Goal: Task Accomplishment & Management: Manage account settings

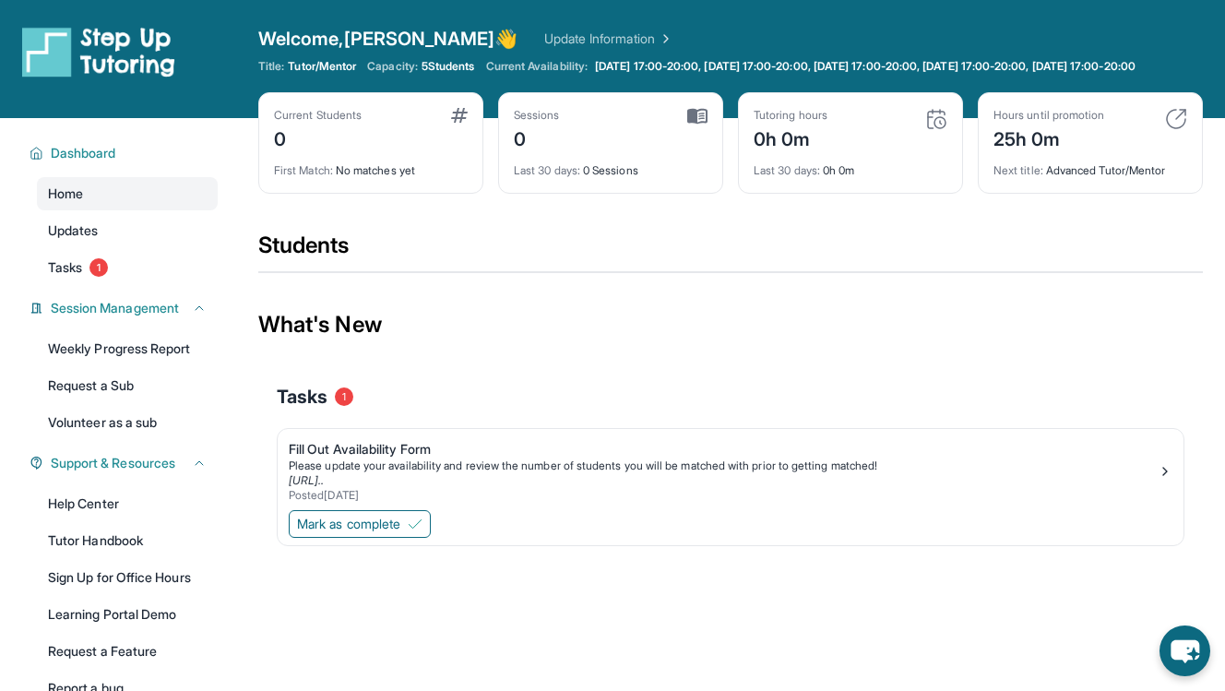
click at [368, 43] on span "Welcome, [PERSON_NAME] 👋" at bounding box center [388, 39] width 260 height 26
click at [410, 270] on div "Students" at bounding box center [730, 251] width 944 height 41
click at [1158, 74] on icon at bounding box center [1150, 66] width 15 height 15
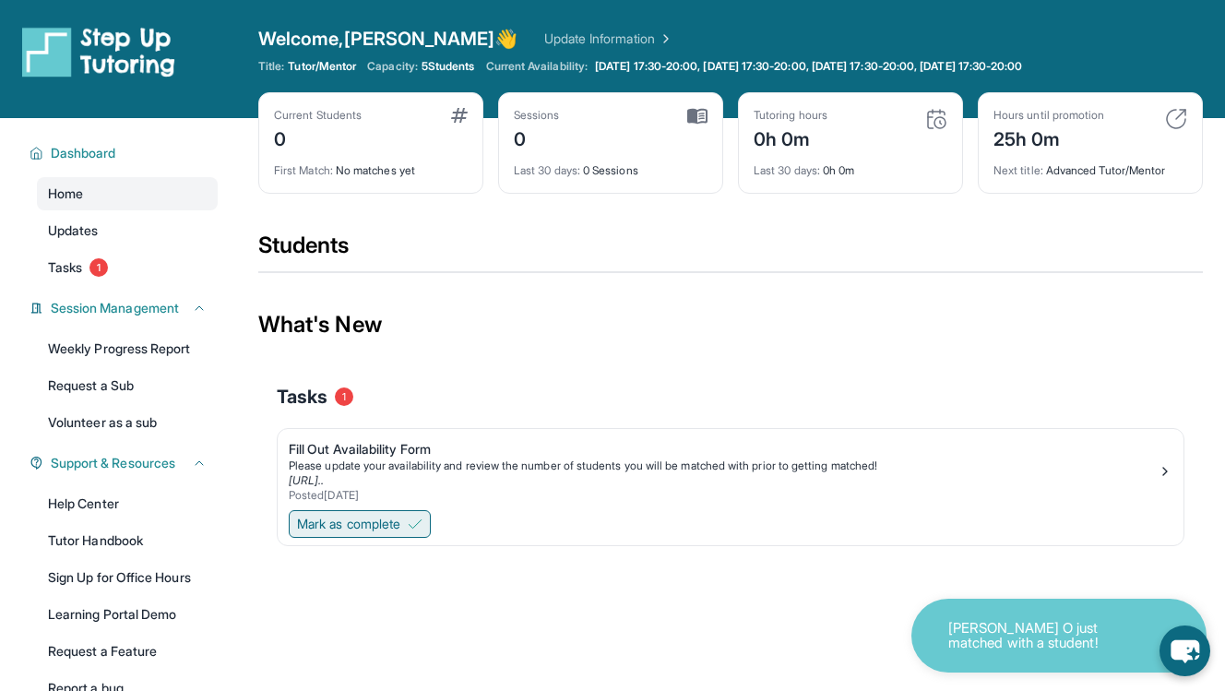
click at [355, 521] on span "Mark as complete" at bounding box center [348, 524] width 103 height 18
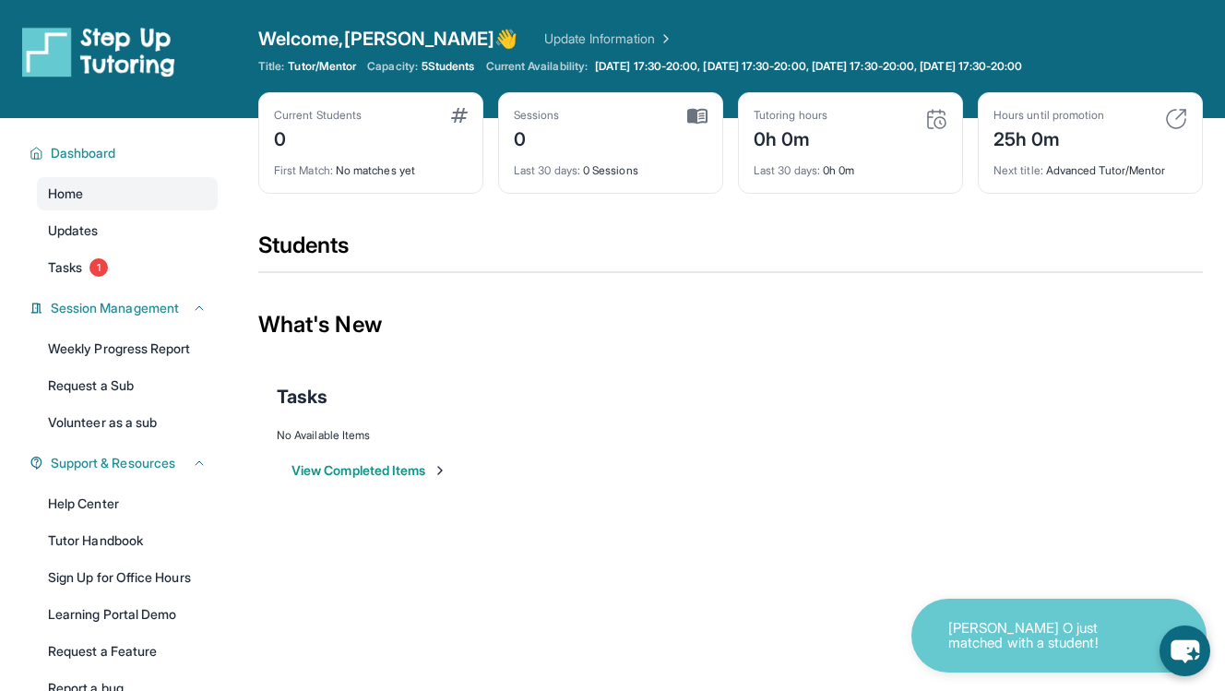
click at [366, 466] on button "View Completed Items" at bounding box center [369, 470] width 156 height 18
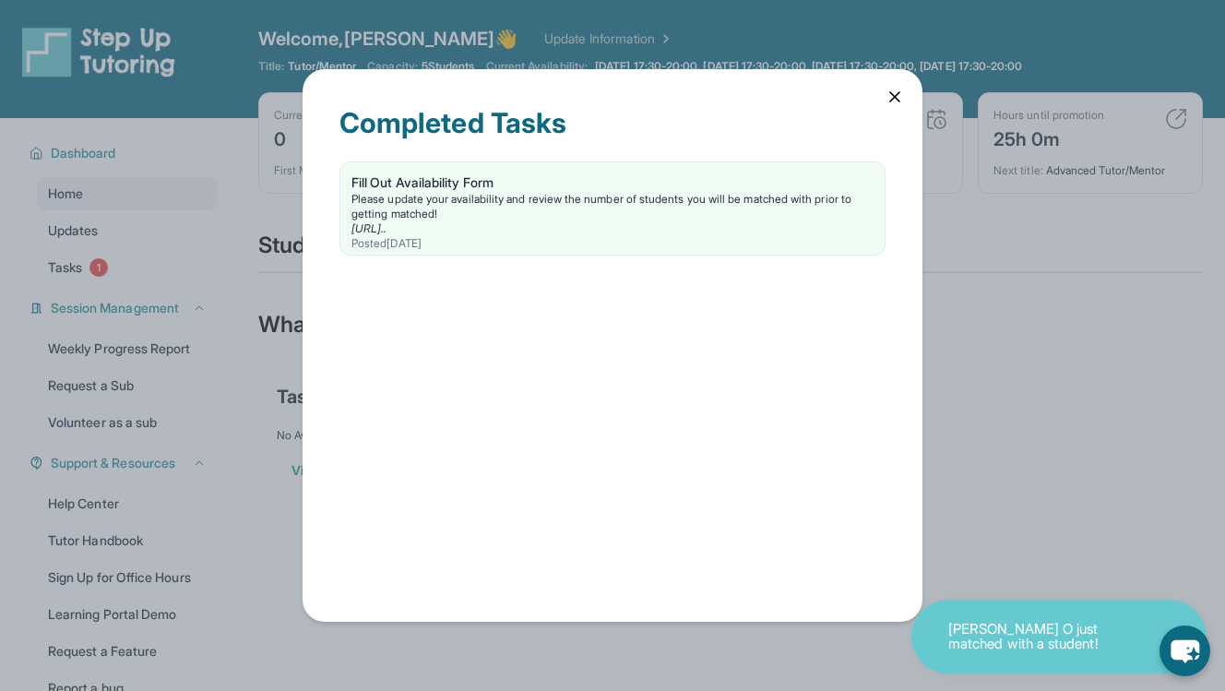
click at [885, 94] on icon at bounding box center [894, 97] width 18 height 18
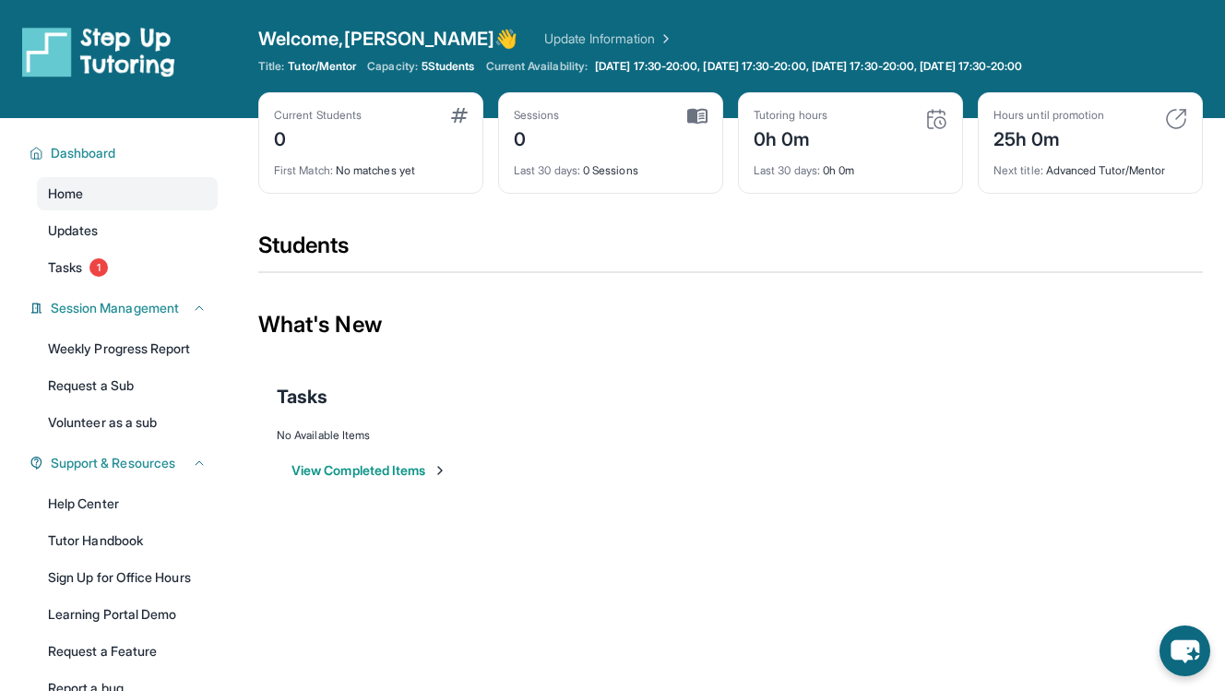
scroll to position [5, 0]
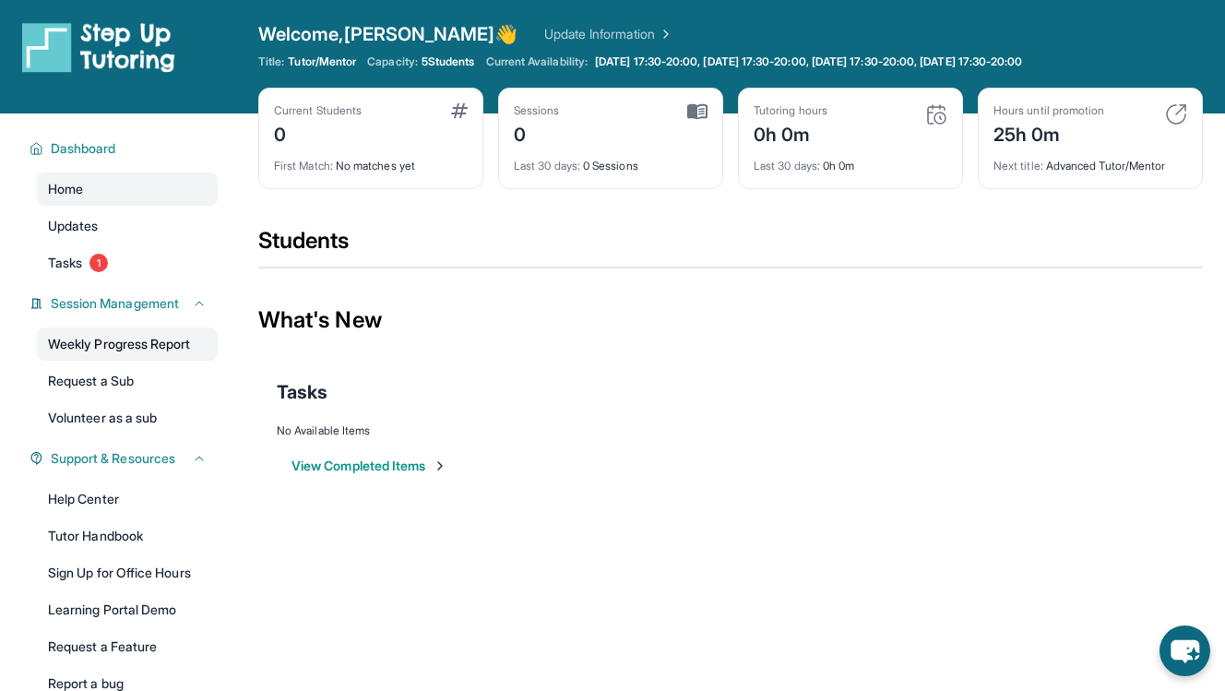
click at [123, 352] on link "Weekly Progress Report" at bounding box center [127, 343] width 181 height 33
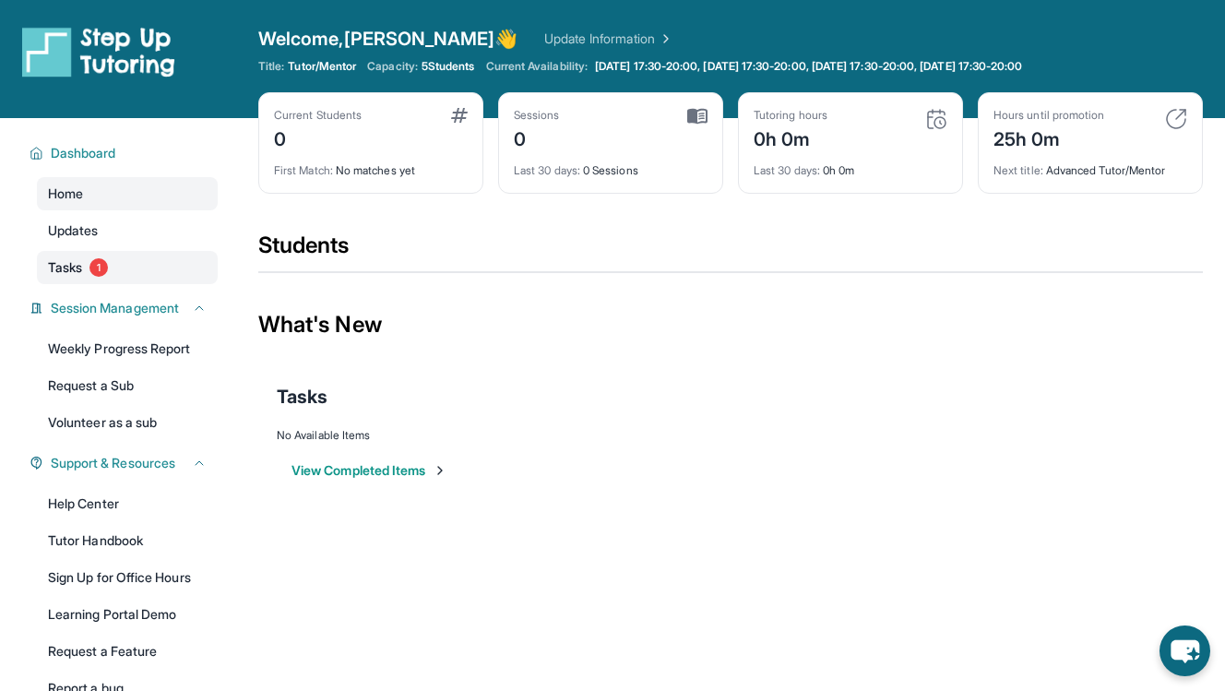
click at [65, 267] on span "Tasks" at bounding box center [65, 267] width 34 height 18
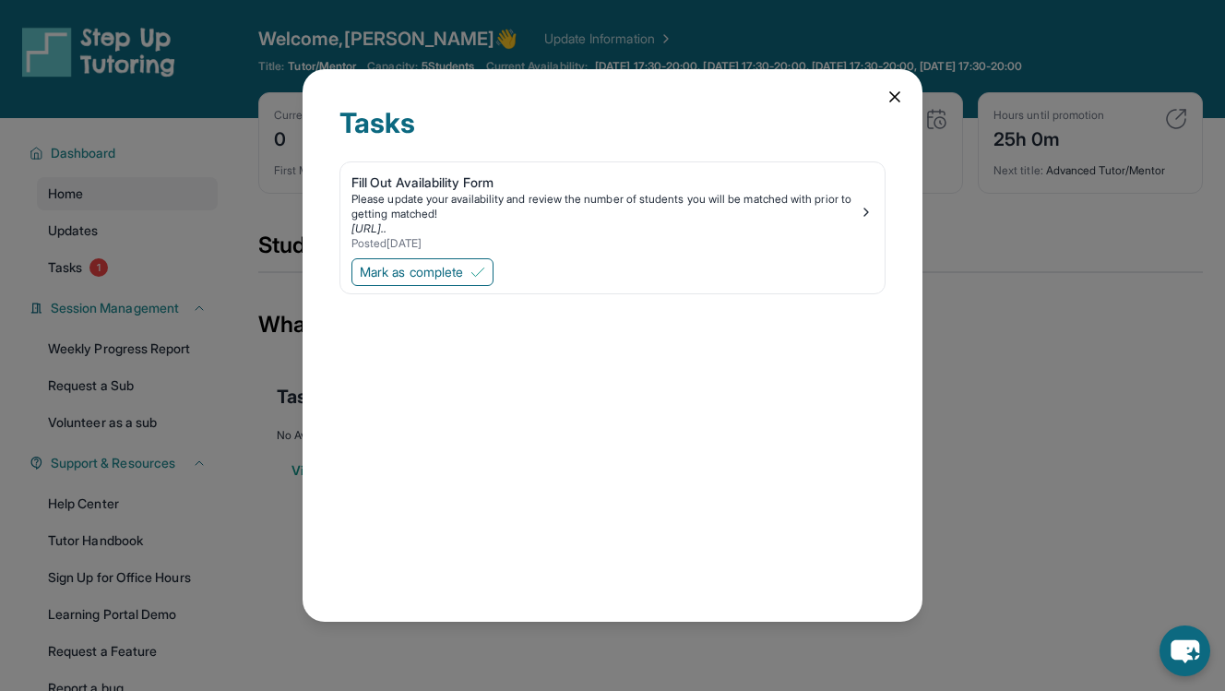
click at [898, 98] on icon at bounding box center [894, 97] width 18 height 18
